Goal: Find specific page/section: Find specific page/section

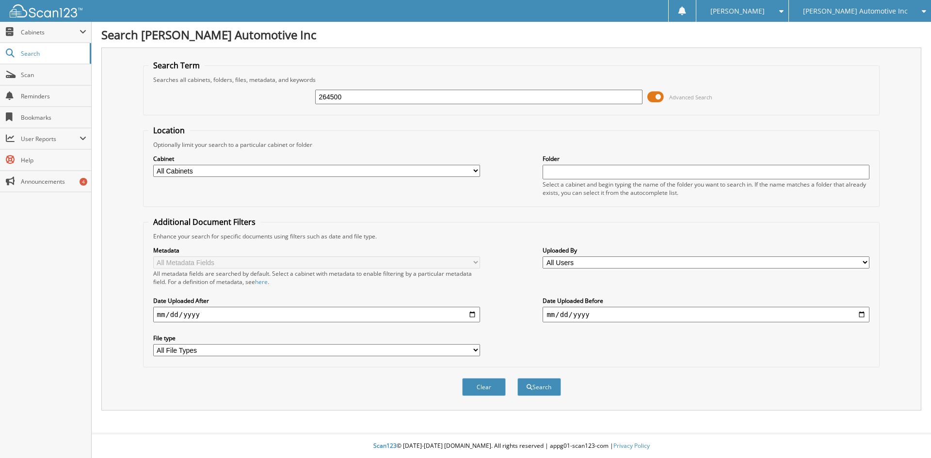
type input "264500"
click at [517, 378] on button "Search" at bounding box center [539, 387] width 44 height 18
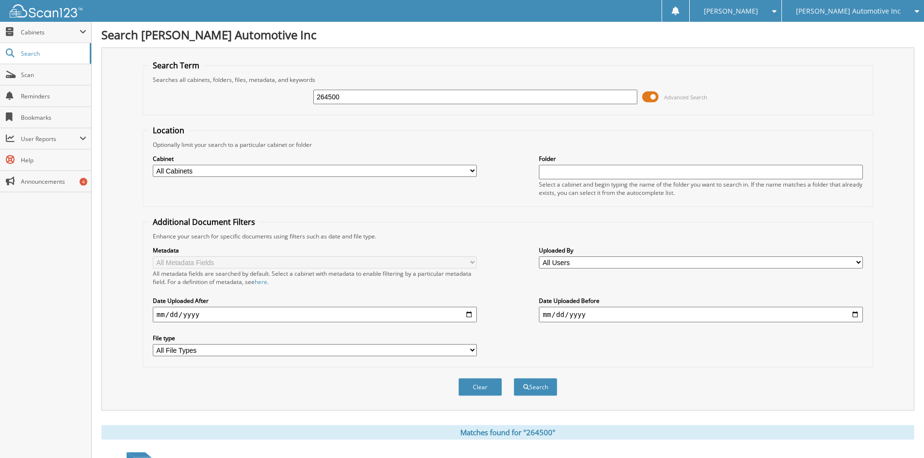
drag, startPoint x: 356, startPoint y: 99, endPoint x: 242, endPoint y: 100, distance: 114.0
click at [242, 100] on div "264500 Advanced Search" at bounding box center [508, 97] width 720 height 26
type input "27669"
click at [514, 378] on button "Search" at bounding box center [536, 387] width 44 height 18
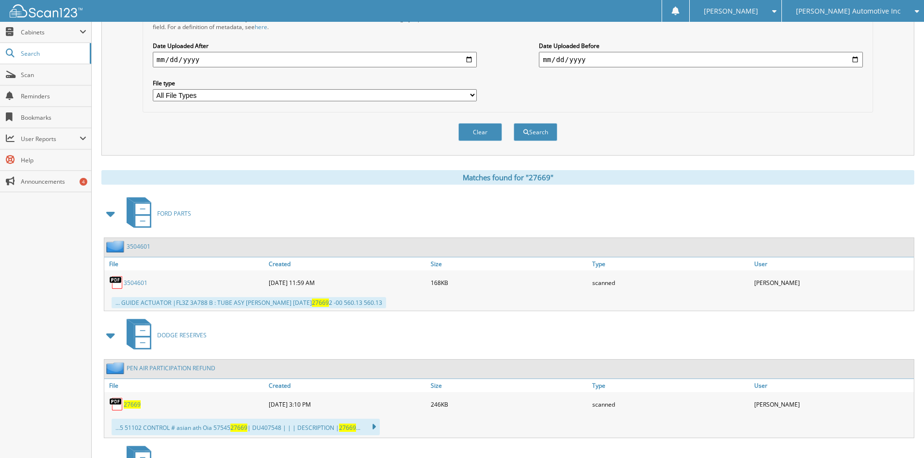
scroll to position [68, 0]
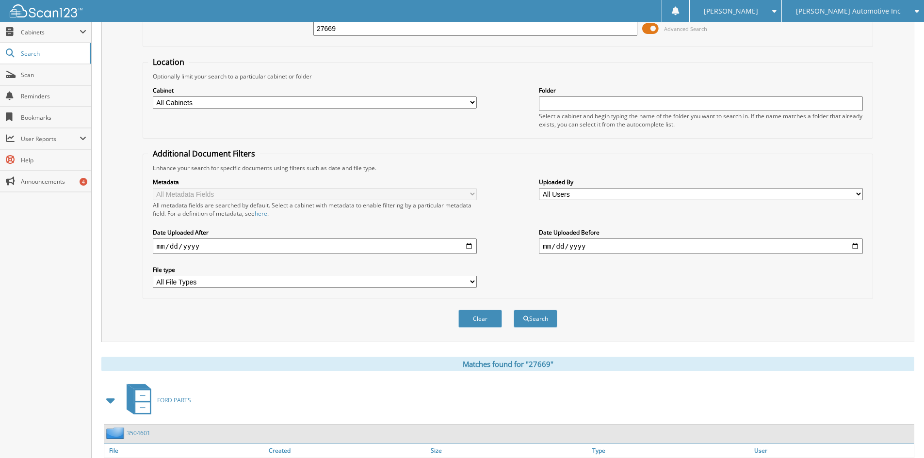
drag, startPoint x: 342, startPoint y: 29, endPoint x: 295, endPoint y: 29, distance: 47.5
click at [300, 29] on div "27669 Advanced Search" at bounding box center [508, 29] width 720 height 26
type input "27670"
click at [514, 310] on button "Search" at bounding box center [536, 319] width 44 height 18
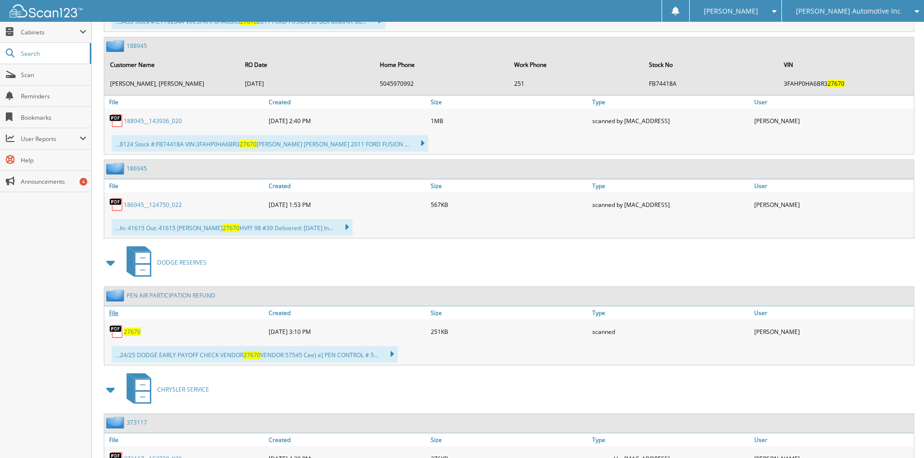
scroll to position [824, 0]
